Goal: Ask a question

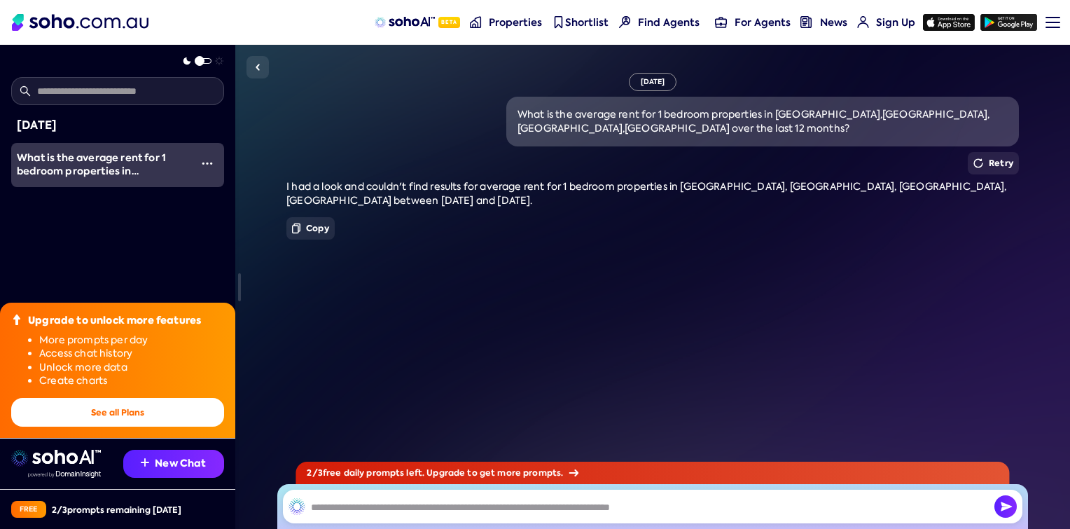
click at [255, 64] on img at bounding box center [257, 67] width 17 height 17
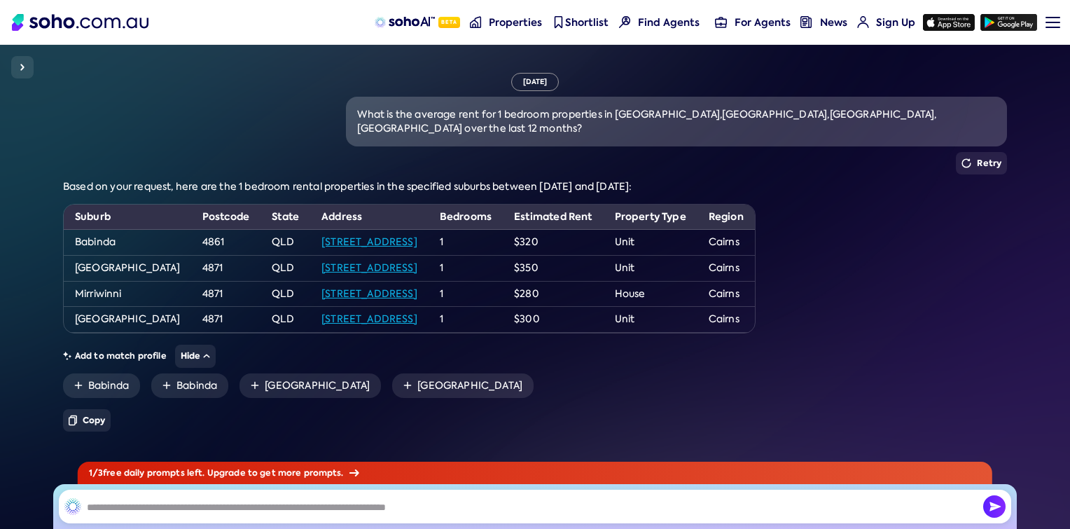
click at [353, 312] on link "[STREET_ADDRESS]" at bounding box center [369, 318] width 96 height 13
click at [349, 287] on link "[STREET_ADDRESS]" at bounding box center [369, 293] width 96 height 13
click at [374, 261] on link "[STREET_ADDRESS]" at bounding box center [369, 267] width 96 height 13
click at [384, 235] on link "[STREET_ADDRESS]" at bounding box center [369, 241] width 96 height 13
click at [21, 62] on img at bounding box center [22, 67] width 17 height 17
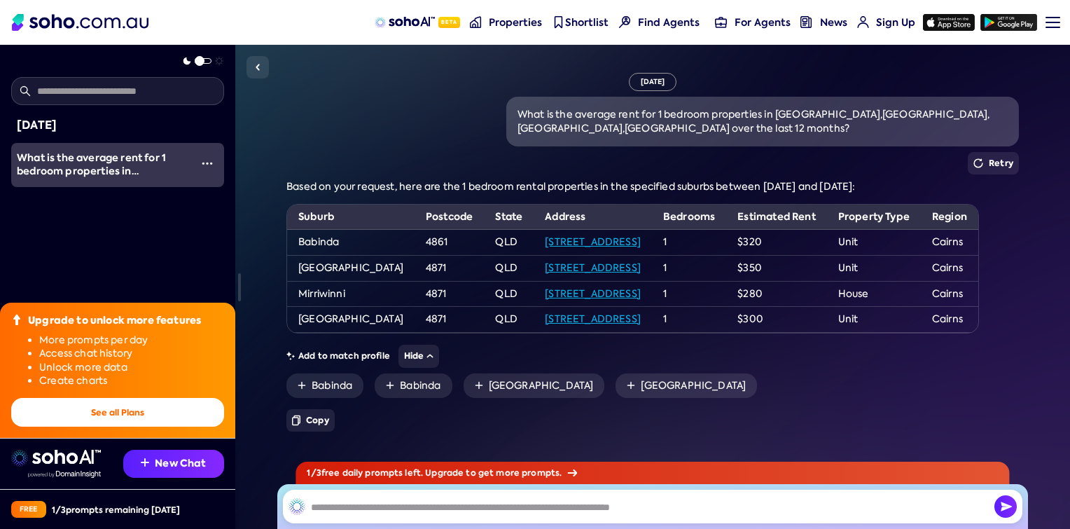
click at [893, 20] on span "Sign Up" at bounding box center [895, 22] width 39 height 14
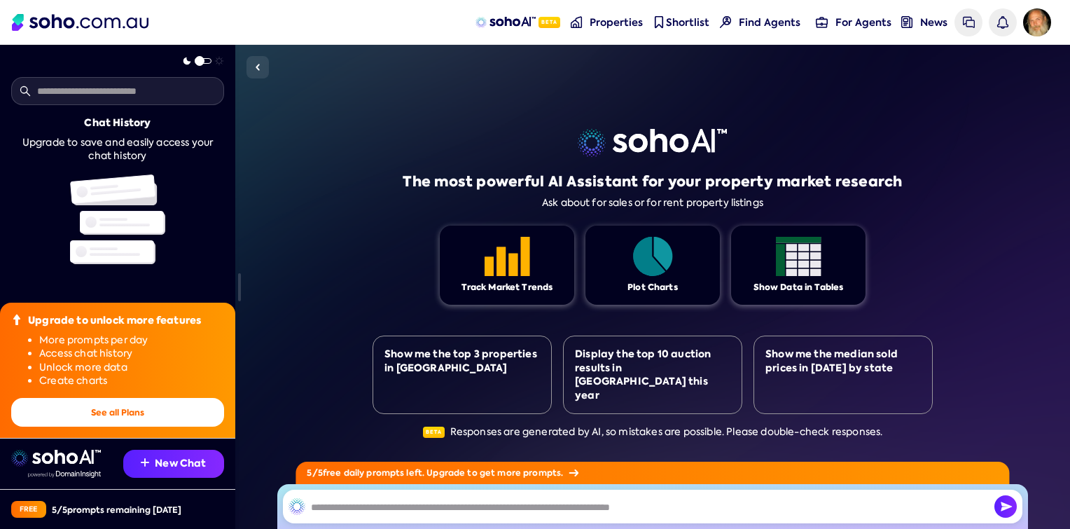
click at [607, 22] on span "Properties" at bounding box center [616, 22] width 53 height 14
